Goal: Use online tool/utility: Utilize a website feature to perform a specific function

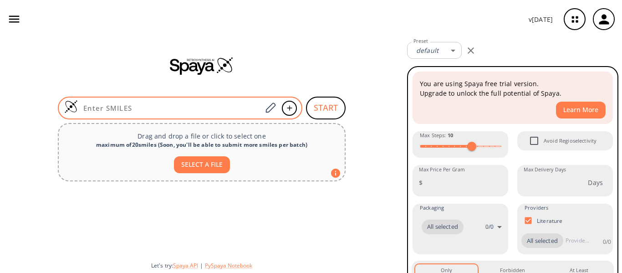
click at [173, 108] on input at bounding box center [170, 107] width 184 height 9
paste input "O=C(O)CC(CC(C)C)CC(O)=O"
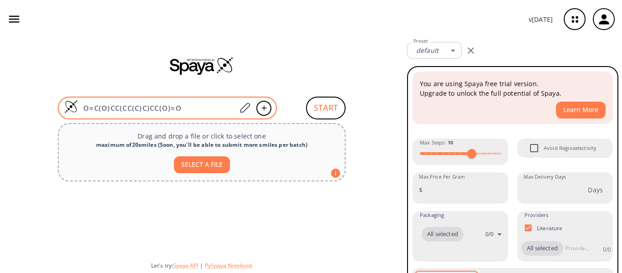
type input "O=C(O)CC(CC(C)C)CC(O)=O"
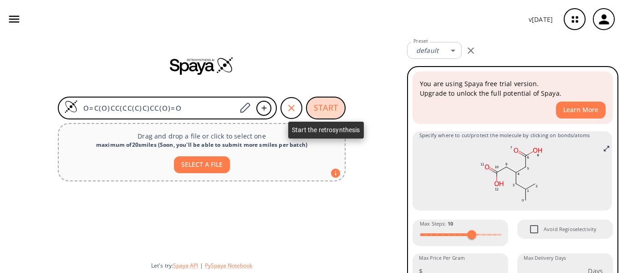
click at [330, 105] on button "START" at bounding box center [326, 108] width 40 height 23
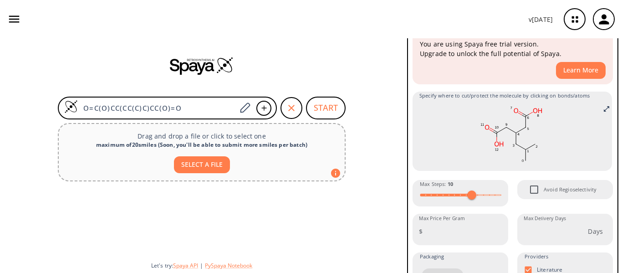
scroll to position [137, 0]
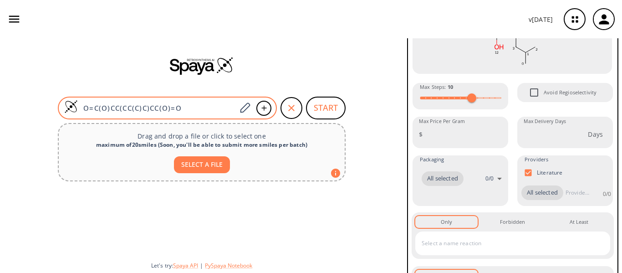
click at [210, 107] on input "O=C(O)CC(CC(C)C)CC(O)=O" at bounding box center [157, 107] width 159 height 9
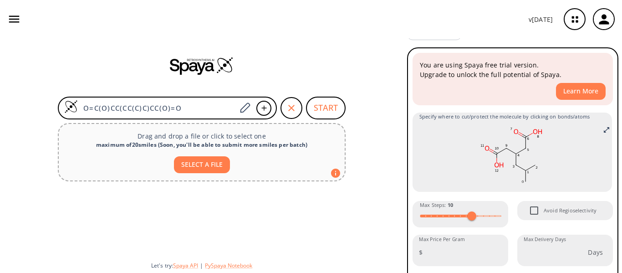
scroll to position [0, 0]
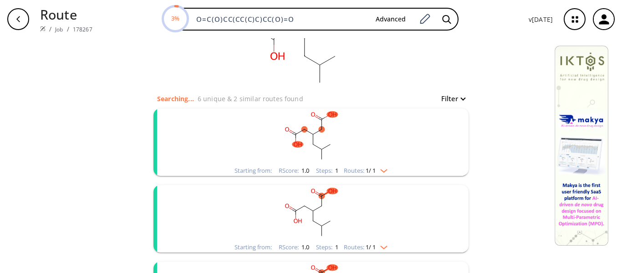
scroll to position [91, 0]
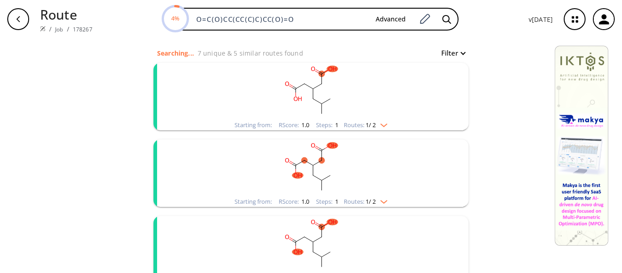
click at [384, 127] on img "clusters" at bounding box center [382, 123] width 12 height 7
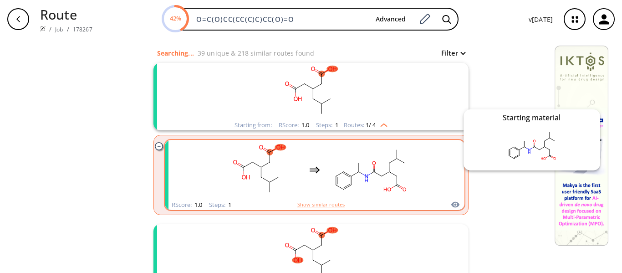
click at [452, 204] on icon "clusters" at bounding box center [455, 205] width 8 height 6
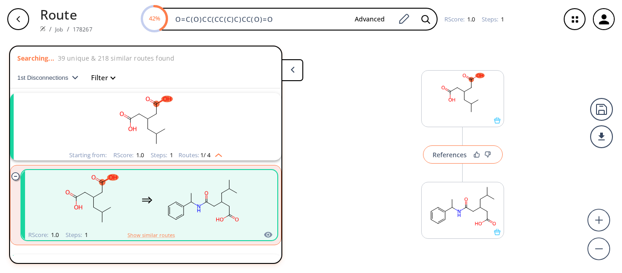
click at [442, 155] on div "References" at bounding box center [450, 155] width 34 height 6
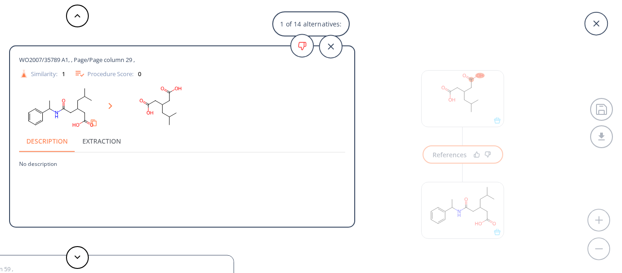
click at [92, 138] on button "Extraction" at bounding box center [101, 141] width 53 height 22
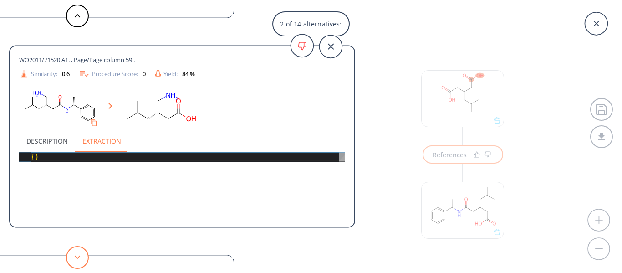
click at [80, 255] on icon at bounding box center [77, 257] width 6 height 4
